Goal: Information Seeking & Learning: Find contact information

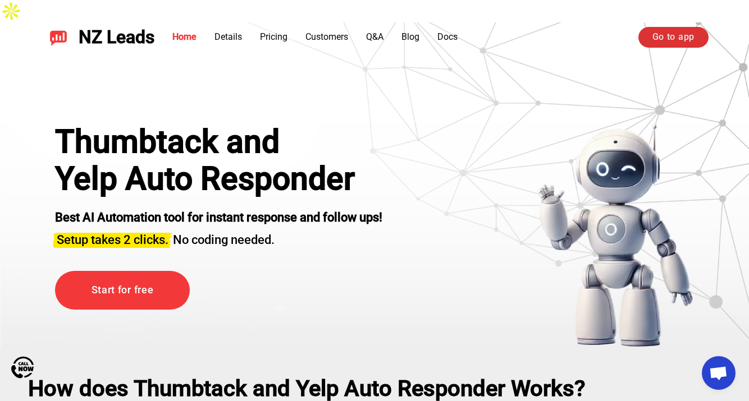
click at [651, 43] on link "Go to app" at bounding box center [673, 37] width 70 height 20
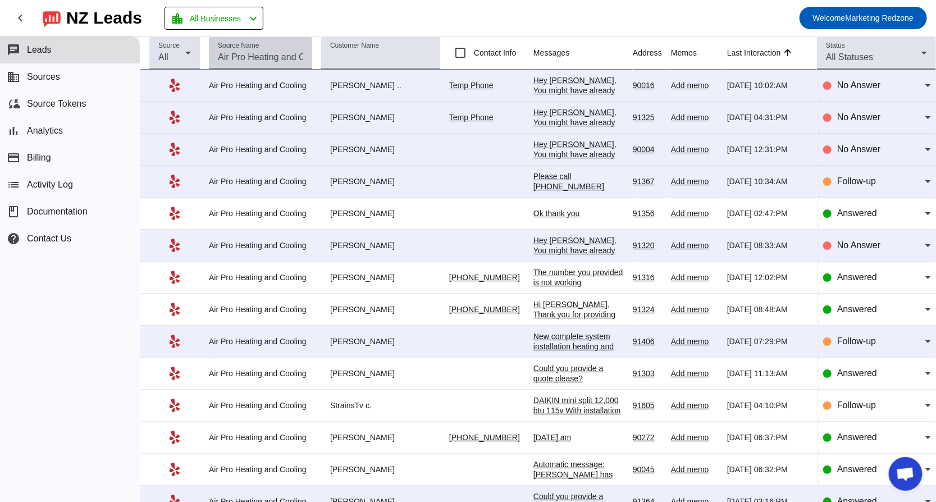
click at [245, 54] on input "Source Name" at bounding box center [260, 57] width 85 height 13
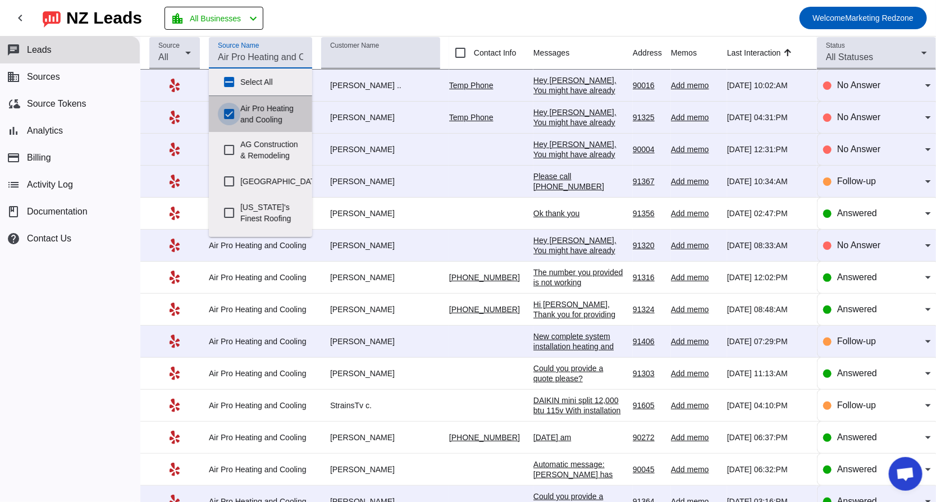
click at [231, 116] on input "Air Pro Heating and Cooling" at bounding box center [229, 114] width 22 height 22
checkbox input "false"
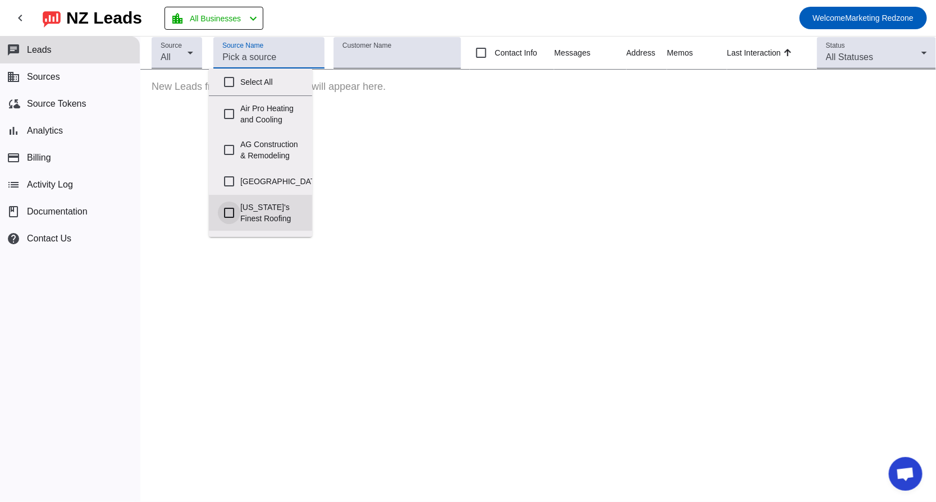
click at [226, 221] on input "[US_STATE]'s Finest Roofing" at bounding box center [229, 213] width 22 height 22
checkbox input "true"
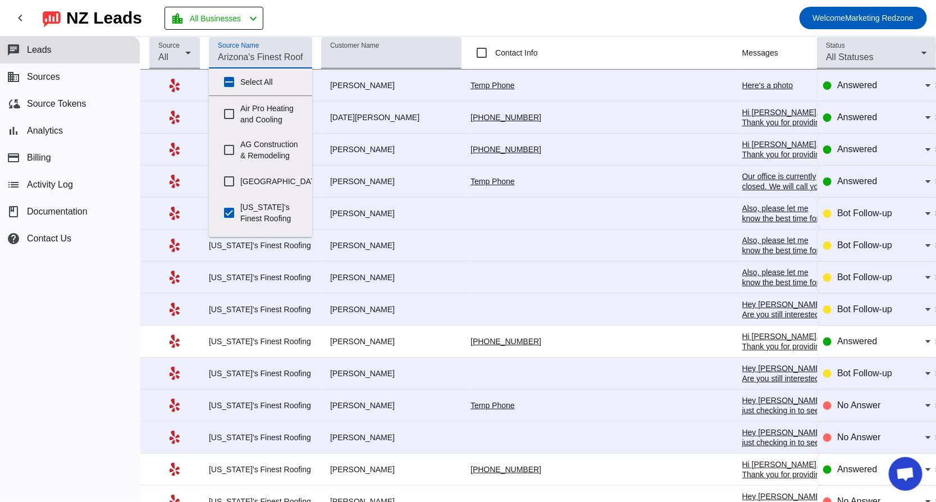
click at [477, 21] on mat-toolbar-row "chevron_left [GEOGRAPHIC_DATA] Leads location_city All Businesses chevron_left …" at bounding box center [468, 18] width 936 height 36
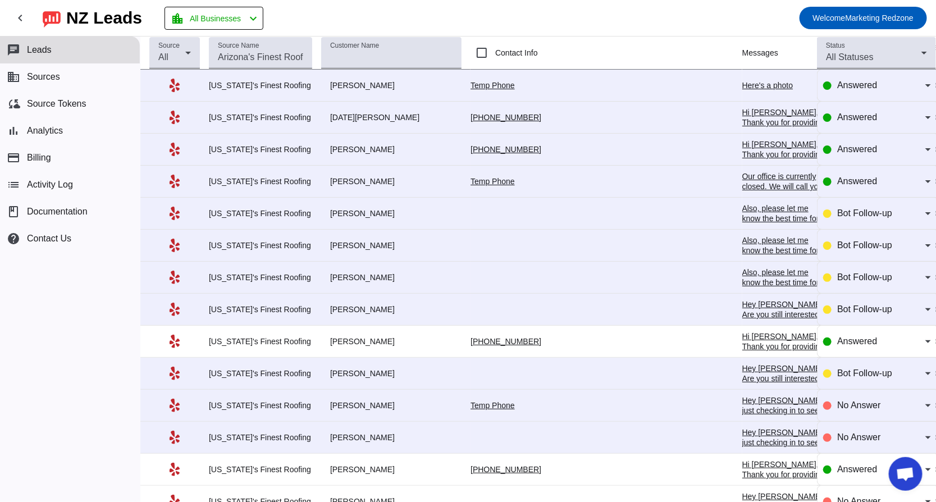
click at [742, 337] on div "Hi [PERSON_NAME], Thank you for providing your information! We'll get back to y…" at bounding box center [784, 366] width 84 height 71
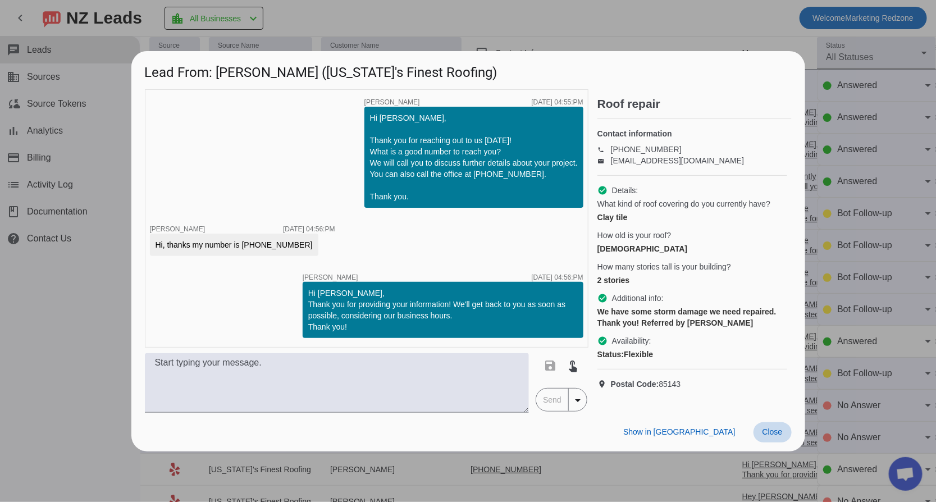
click at [779, 432] on span "Close" at bounding box center [772, 431] width 20 height 9
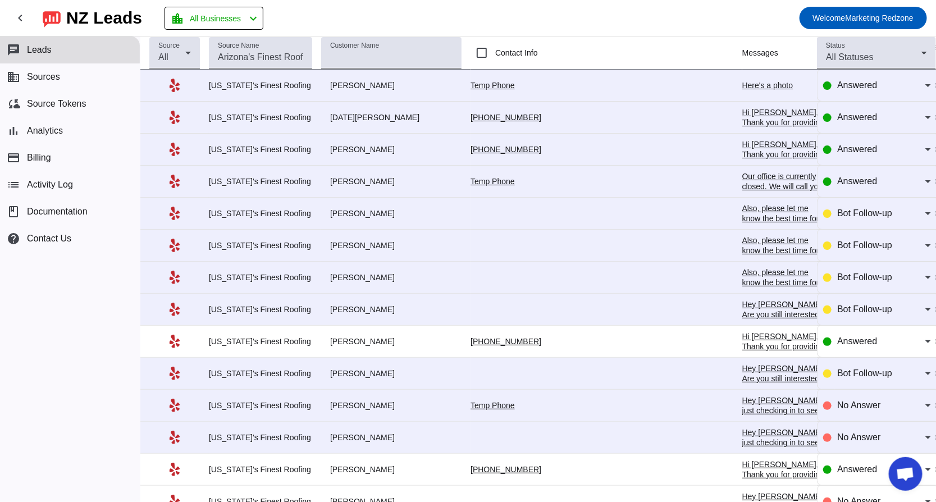
click at [742, 83] on div "Here's a photo" at bounding box center [784, 85] width 84 height 10
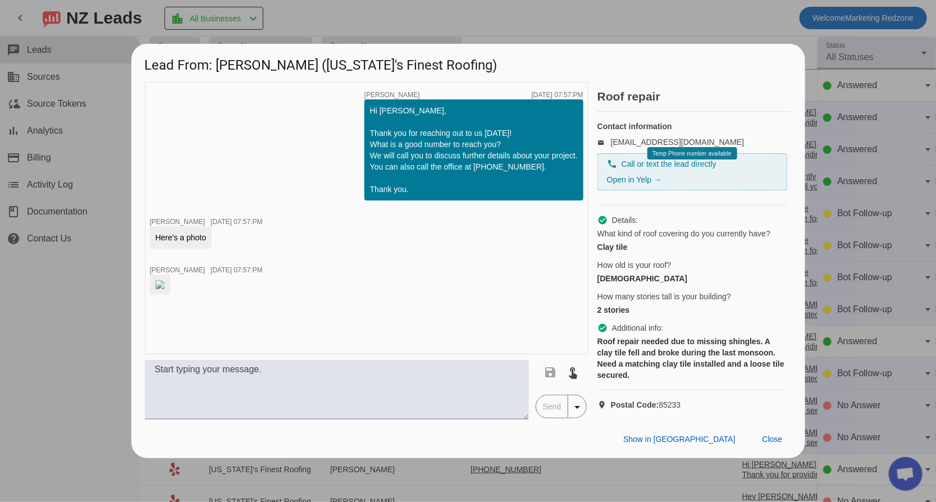
click at [164, 289] on img at bounding box center [160, 284] width 9 height 9
click at [769, 446] on span at bounding box center [772, 439] width 38 height 20
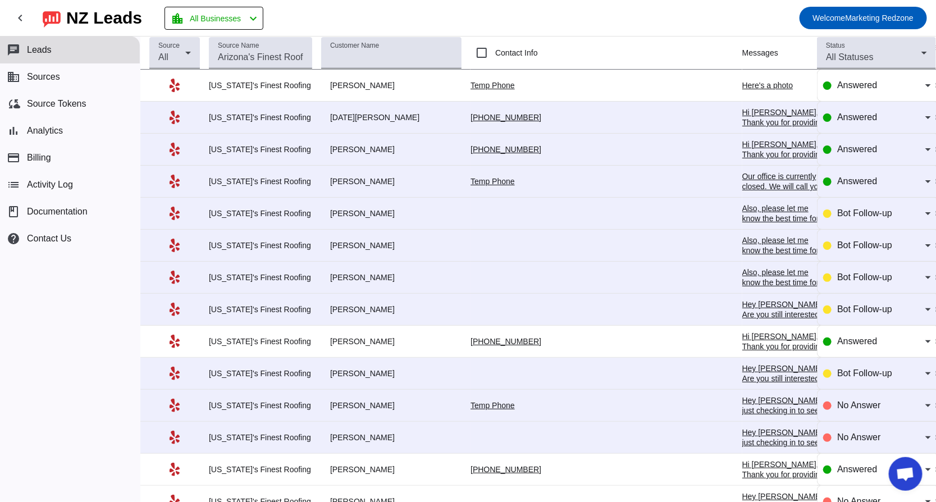
click at [470, 151] on link "[PHONE_NUMBER]" at bounding box center [505, 149] width 71 height 9
click at [742, 151] on div "Hi [PERSON_NAME], Thank you for providing your information! We'll get back to y…" at bounding box center [784, 174] width 84 height 71
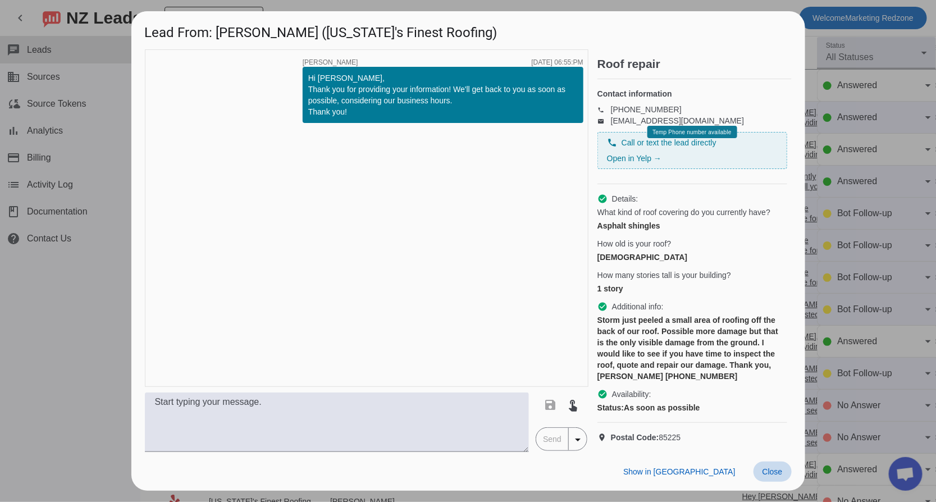
click at [773, 476] on span "Close" at bounding box center [772, 471] width 20 height 9
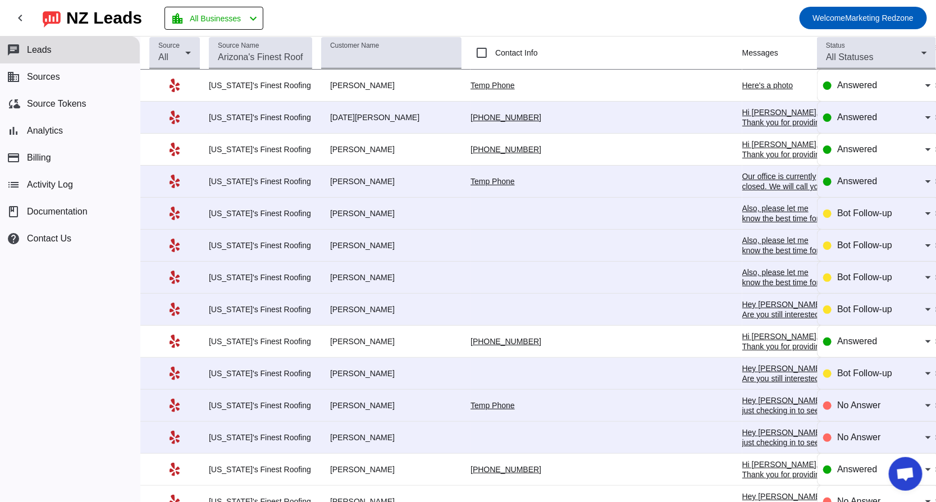
click at [742, 181] on div "Our office is currently closed. We will call you first thing in the morning to …" at bounding box center [784, 191] width 84 height 40
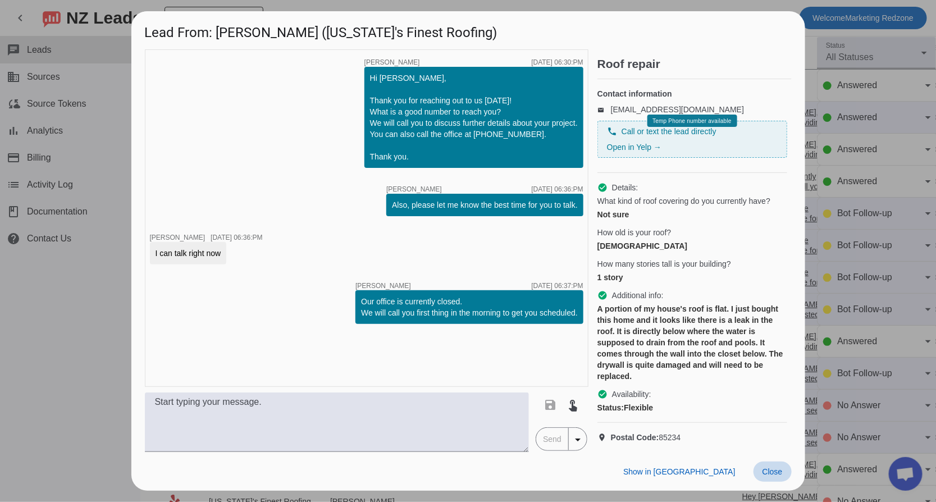
click at [764, 476] on span "Close" at bounding box center [772, 471] width 20 height 9
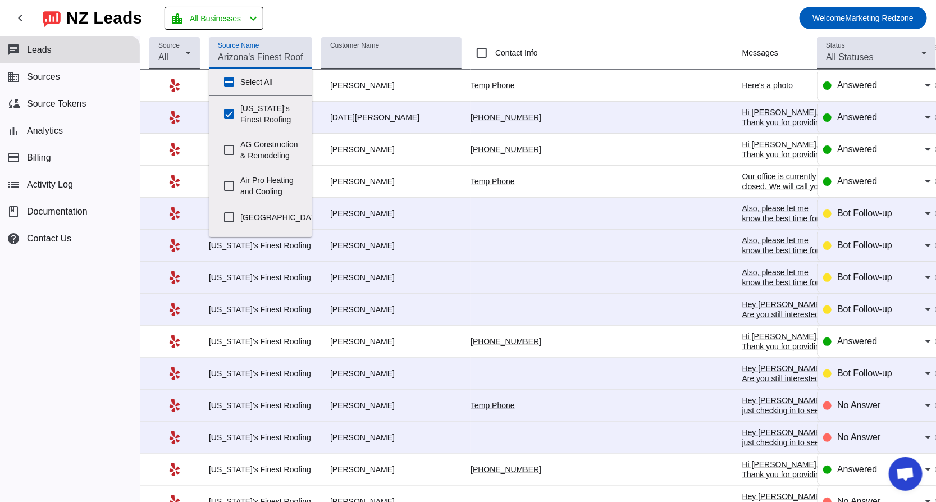
click at [267, 58] on input "Source Name" at bounding box center [260, 57] width 85 height 13
click at [233, 113] on input "[US_STATE]'s Finest Roofing" at bounding box center [229, 114] width 22 height 22
checkbox input "false"
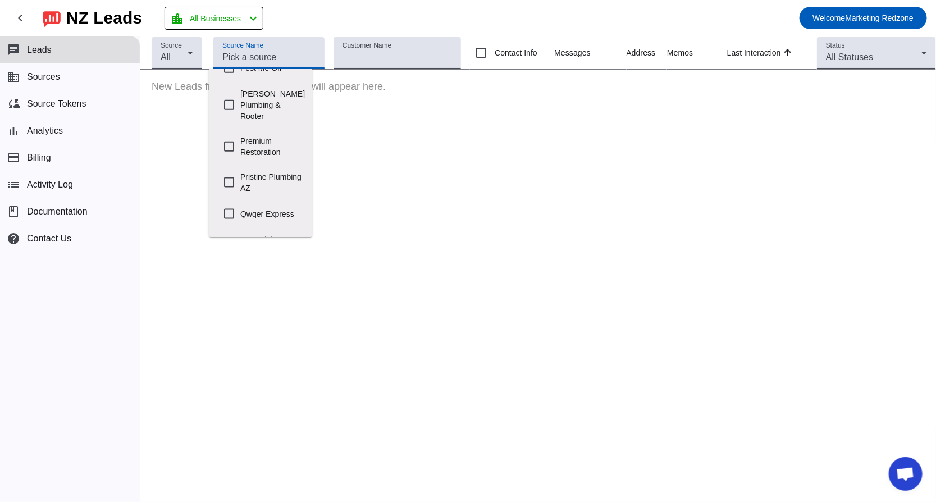
scroll to position [680, 0]
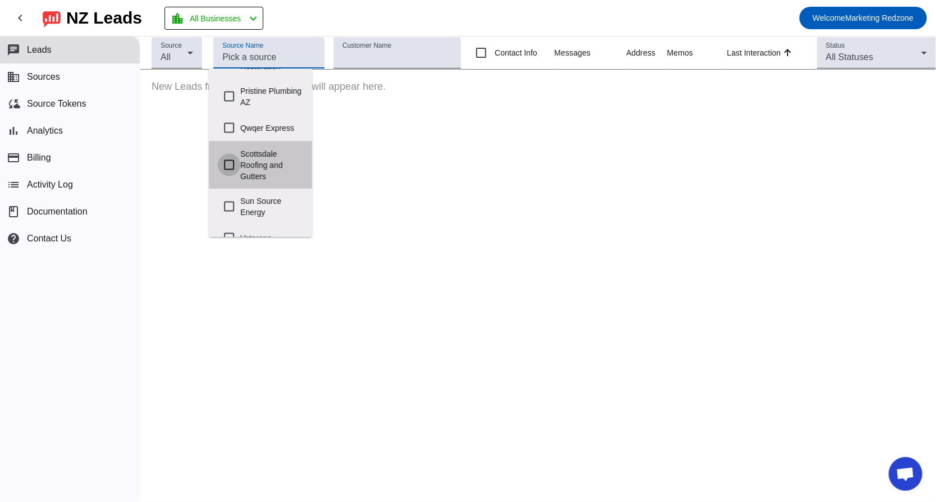
click at [227, 154] on input "Scottsdale Roofing and Gutters" at bounding box center [229, 165] width 22 height 22
checkbox input "true"
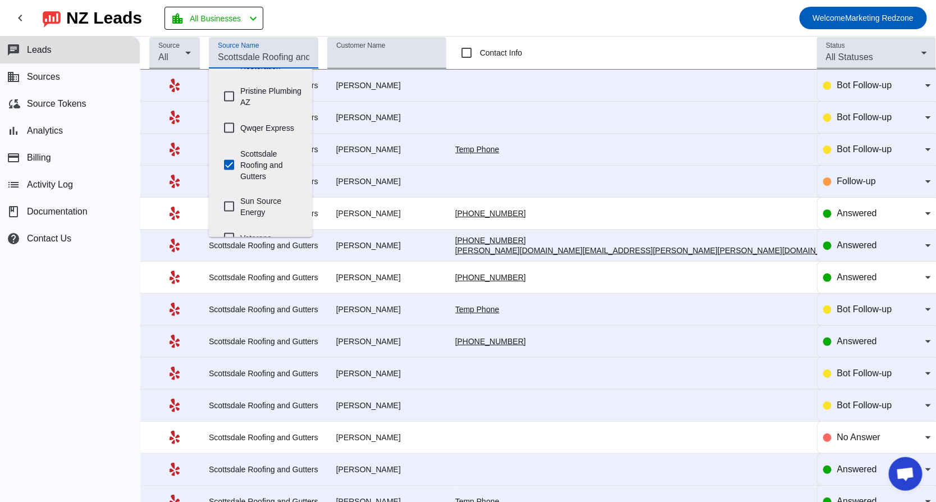
click at [464, 8] on mat-toolbar-row "chevron_left [GEOGRAPHIC_DATA] Leads location_city All Businesses chevron_left …" at bounding box center [468, 18] width 936 height 36
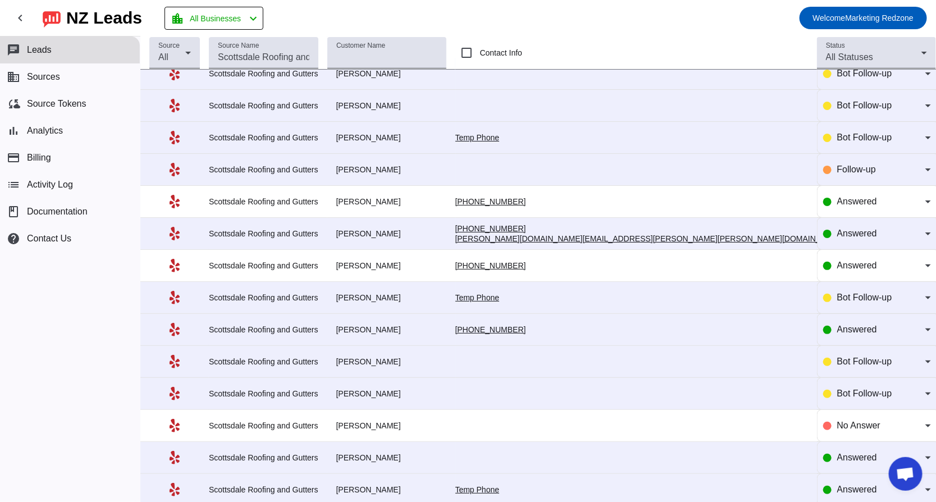
scroll to position [0, 0]
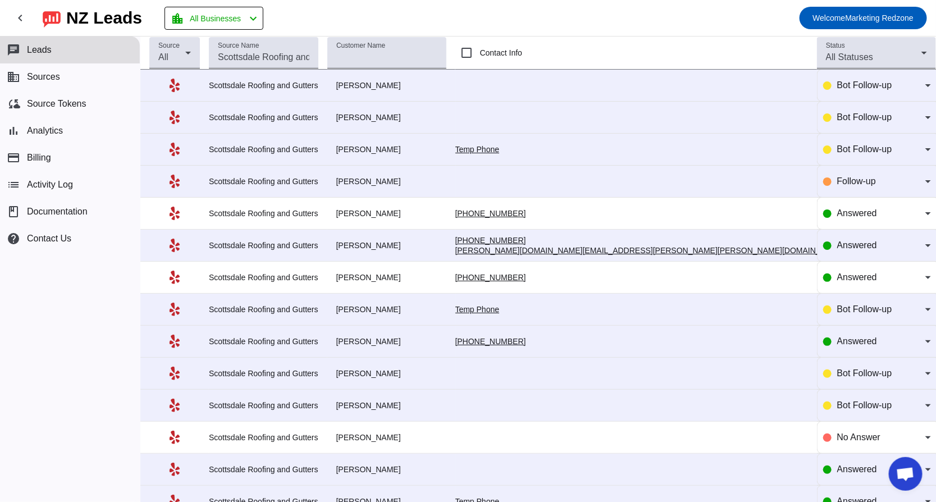
click at [854, 184] on div "Good Evening [PERSON_NAME], Yes we can remove your Solar. Please give me a call…" at bounding box center [892, 211] width 77 height 81
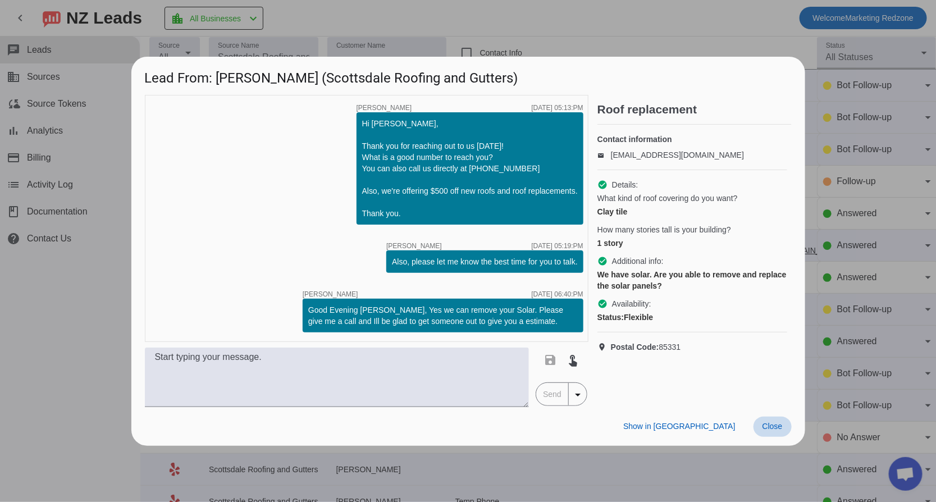
click at [767, 428] on span "Close" at bounding box center [772, 426] width 20 height 9
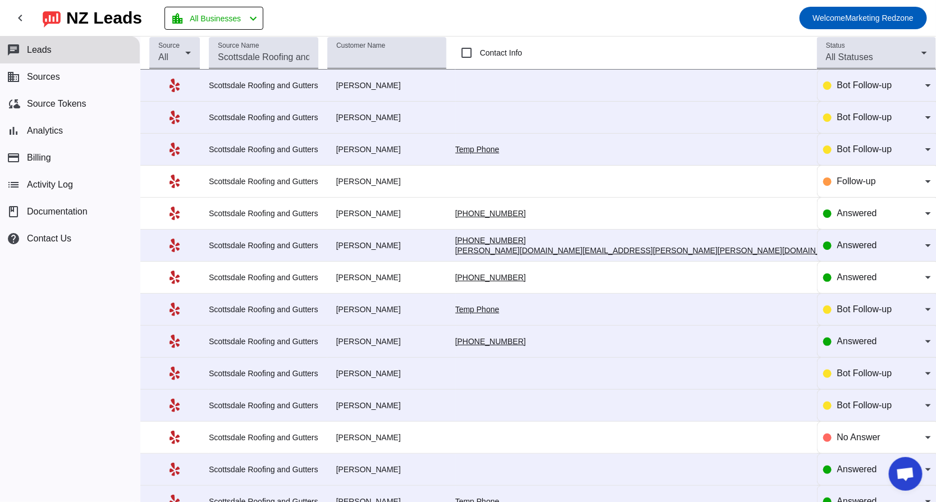
click at [854, 79] on div "Could you please share a good phone number to discuss your request in more deta…" at bounding box center [892, 100] width 77 height 51
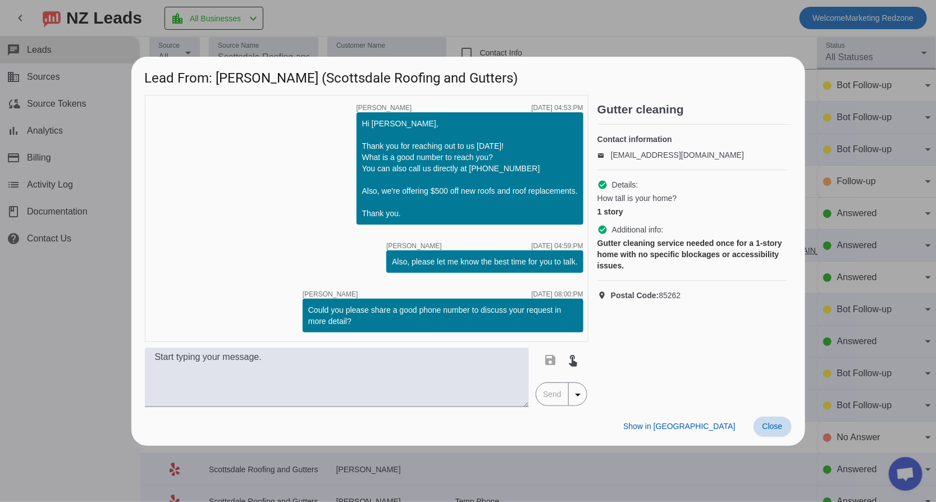
click at [765, 429] on span "Close" at bounding box center [772, 426] width 20 height 9
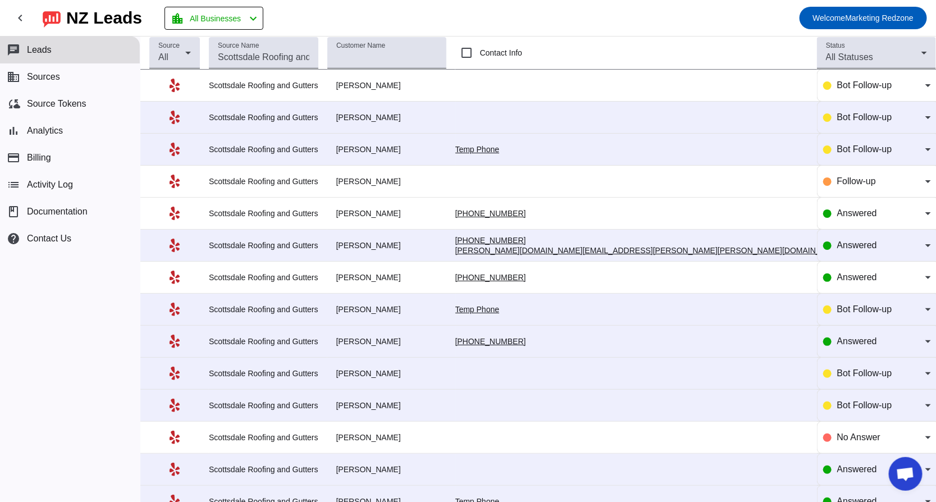
click at [854, 119] on div "Also, please let me know the best time for you to talk.​" at bounding box center [892, 122] width 77 height 30
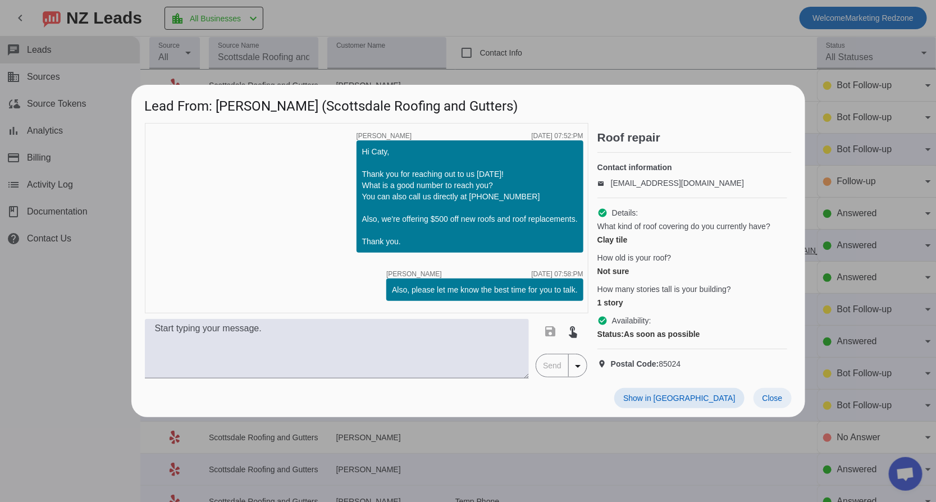
click at [775, 408] on span at bounding box center [772, 398] width 38 height 20
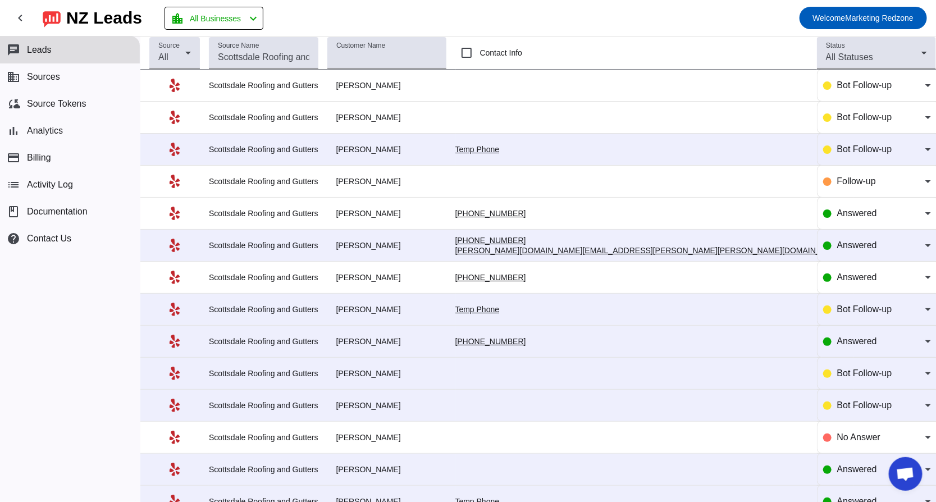
click at [854, 248] on div "Good morning - could it actually be at 10am? Or anytime after 10am works as wel…" at bounding box center [892, 305] width 77 height 141
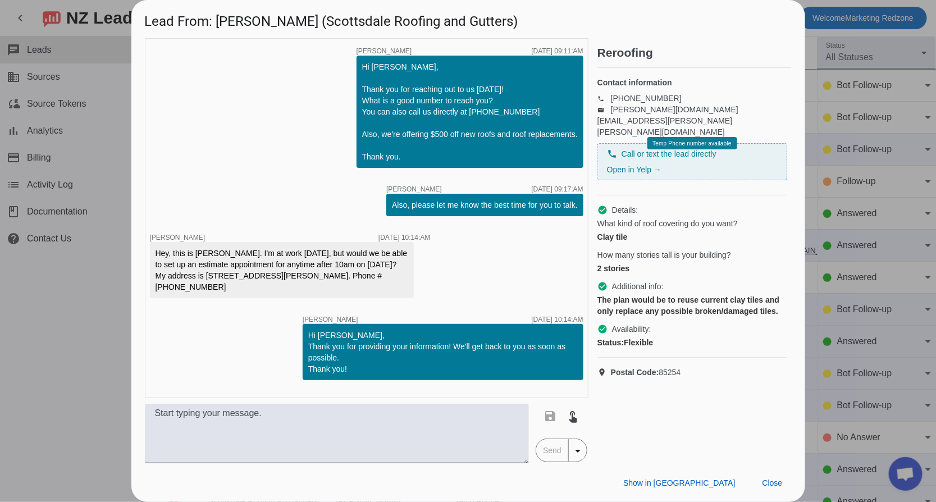
scroll to position [121, 0]
